Goal: Find contact information

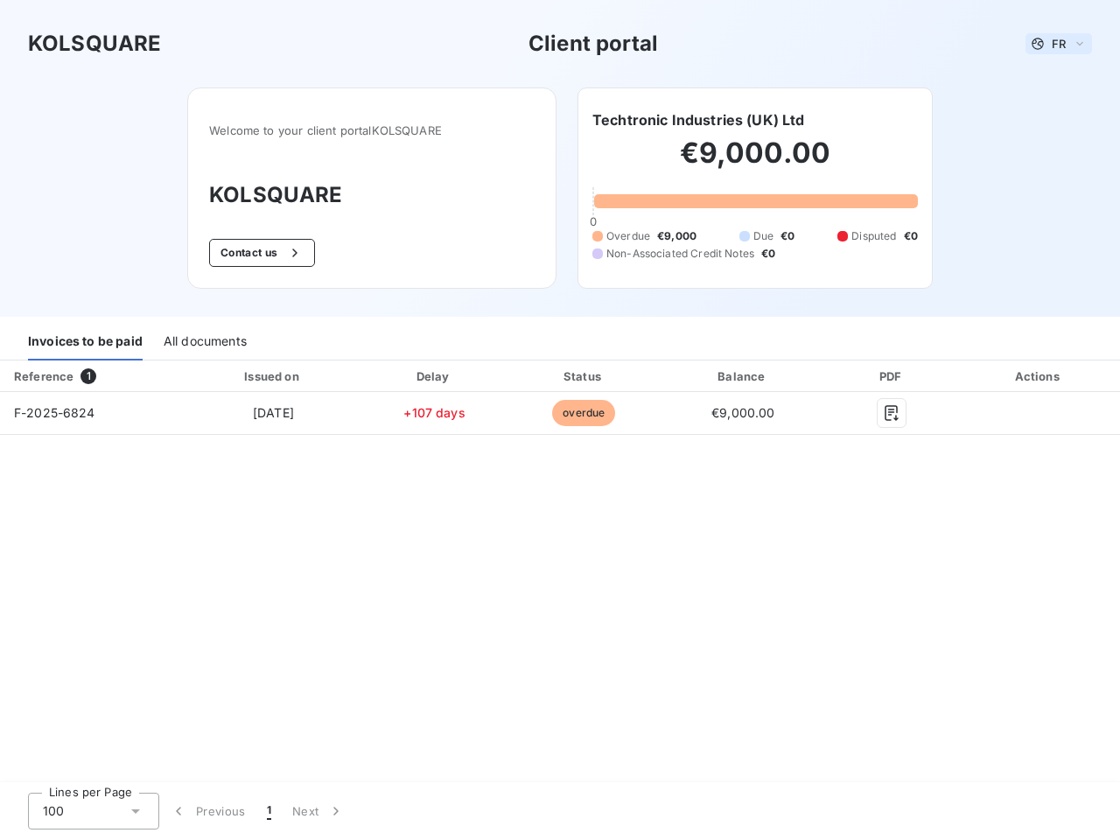
click at [1059, 44] on span "FR" at bounding box center [1059, 44] width 14 height 14
click at [260, 253] on button "Contact us" at bounding box center [262, 253] width 106 height 28
